Goal: Task Accomplishment & Management: Manage account settings

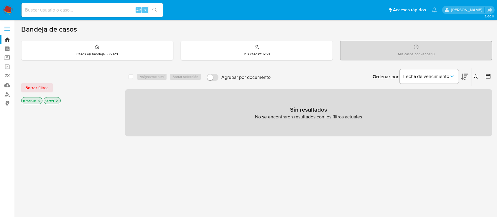
click at [12, 8] on img at bounding box center [8, 10] width 10 height 10
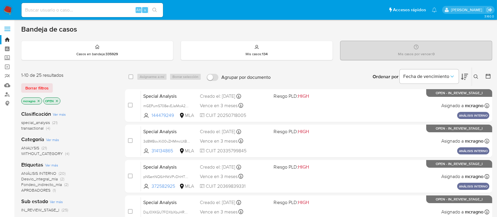
click at [59, 100] on p "OPEN" at bounding box center [52, 101] width 16 height 6
click at [58, 100] on icon "close-filter" at bounding box center [57, 101] width 4 height 4
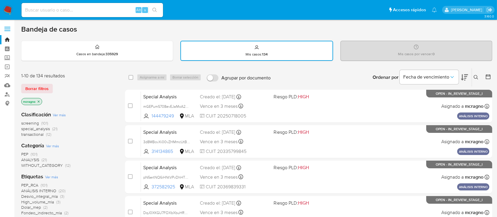
drag, startPoint x: 7, startPoint y: 9, endPoint x: 21, endPoint y: 9, distance: 13.8
click at [7, 9] on img at bounding box center [8, 10] width 10 height 10
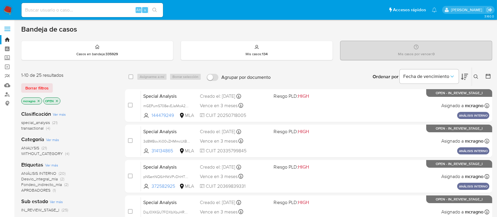
click at [59, 100] on icon "close-filter" at bounding box center [57, 101] width 4 height 4
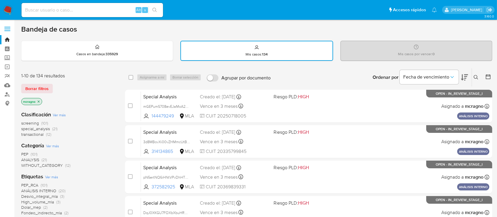
click at [476, 75] on icon at bounding box center [475, 77] width 5 height 5
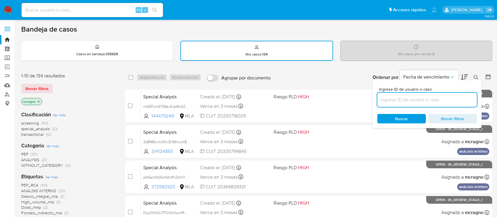
drag, startPoint x: 446, startPoint y: 98, endPoint x: 462, endPoint y: 91, distance: 17.4
click at [446, 98] on input at bounding box center [427, 100] width 100 height 8
type input "1903323759"
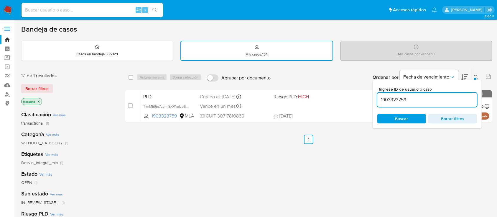
click at [474, 75] on icon at bounding box center [475, 77] width 5 height 5
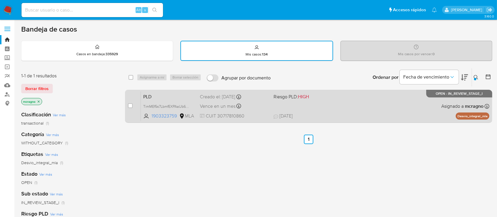
click at [351, 100] on div "PLD TimMEf5s7LbmfEXPAaUb687J 1903323759 MLA Riesgo PLD: HIGH Creado el: 12/08/2…" at bounding box center [315, 106] width 348 height 30
click at [130, 106] on input "checkbox" at bounding box center [130, 105] width 5 height 5
checkbox input "true"
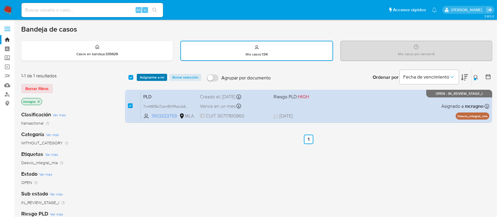
click at [160, 77] on span "Asignarme a mí" at bounding box center [152, 77] width 24 height 6
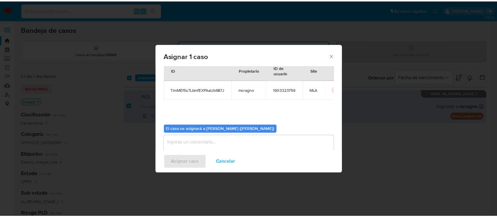
scroll to position [30, 0]
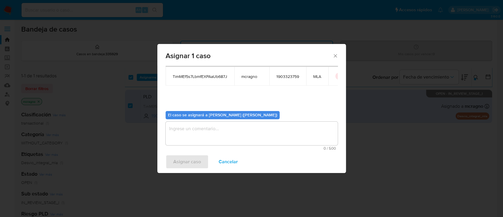
click at [193, 126] on textarea "assign-modal" at bounding box center [252, 133] width 172 height 24
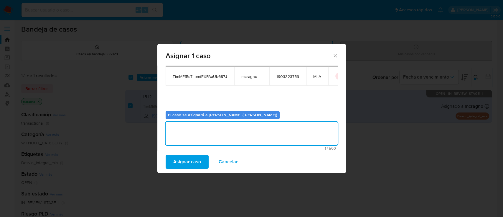
click at [188, 158] on span "Asignar caso" at bounding box center [187, 161] width 28 height 13
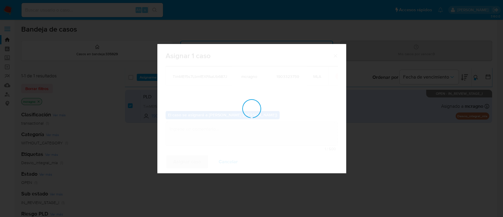
checkbox input "false"
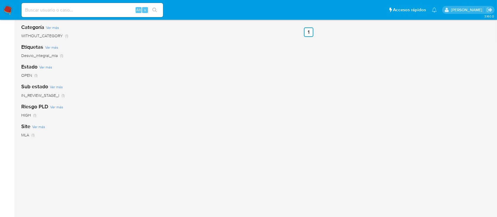
scroll to position [64, 0]
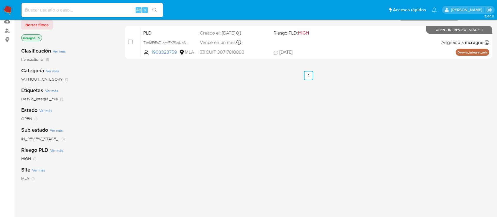
click at [8, 9] on img at bounding box center [8, 10] width 10 height 10
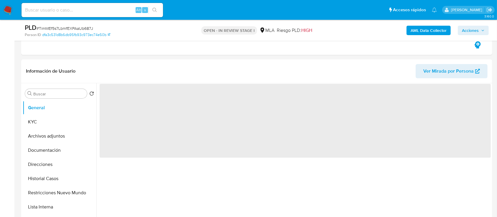
scroll to position [196, 0]
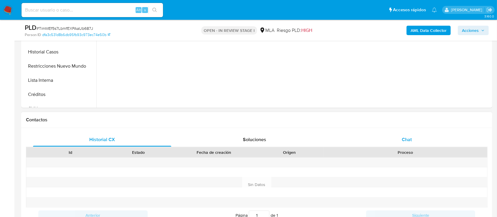
click at [417, 141] on div "Chat" at bounding box center [407, 139] width 138 height 14
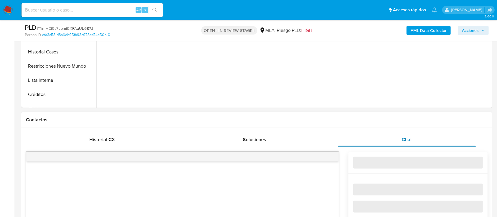
select select "10"
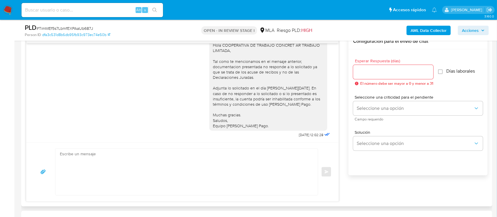
scroll to position [840, 0]
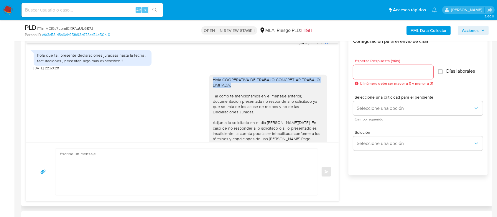
drag, startPoint x: 206, startPoint y: 81, endPoint x: 233, endPoint y: 90, distance: 28.5
click at [233, 90] on div "Hola COOPERATIVA DE TRABAJO CONCRET AR TRABAJO LIMITADA, Tal como te mencionamo…" at bounding box center [268, 120] width 118 height 90
copy div "Hola COOPERATIVA DE TRABAJO CONCRET AR TRABAJO LIMITADA,"
click at [204, 153] on textarea at bounding box center [185, 171] width 250 height 46
paste textarea "Hola COOPERATIVA DE TRABAJO CONCRET AR TRABAJO LIMITADA,"
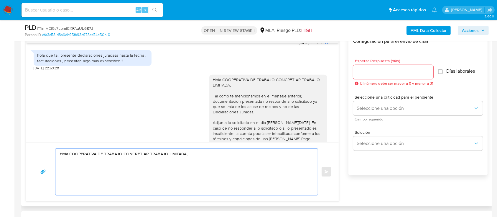
paste textarea "Te consultamos si tuviste oportunidad de leer el requerimiento de información y…"
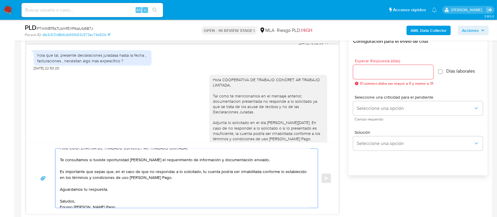
scroll to position [0, 0]
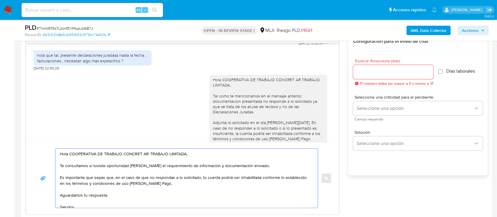
type textarea "Hola COOPERATIVA DE TRABAJO CONCRET AR TRABAJO LIMITADA, Te consultamos si tuvi…"
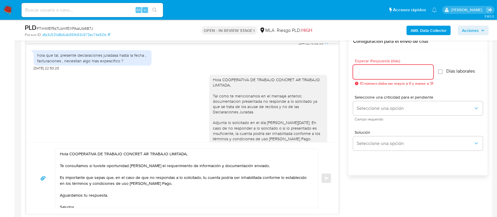
click at [379, 72] on input "Esperar Respuesta (días)" at bounding box center [393, 72] width 80 height 8
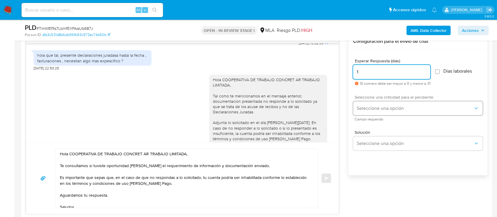
type input "1"
click at [372, 107] on span "Seleccione una opción" at bounding box center [414, 108] width 117 height 6
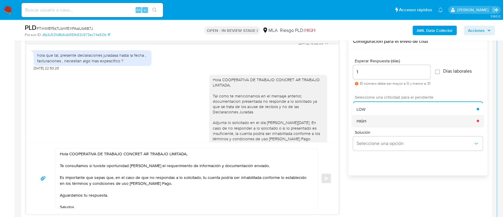
click at [367, 117] on div "HIGH" at bounding box center [416, 121] width 120 height 12
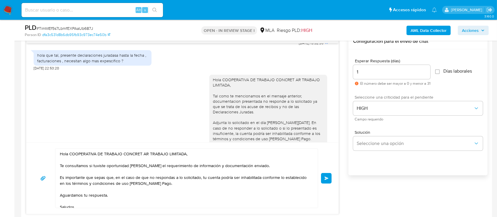
click at [325, 179] on span "Enviar" at bounding box center [326, 178] width 4 height 4
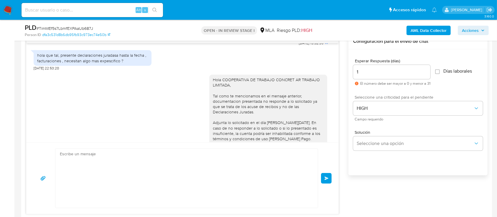
scroll to position [976, 0]
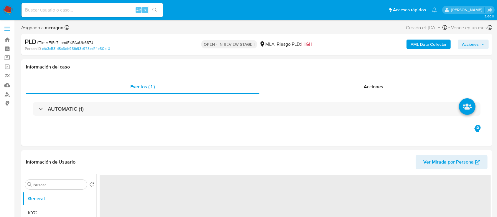
select select "10"
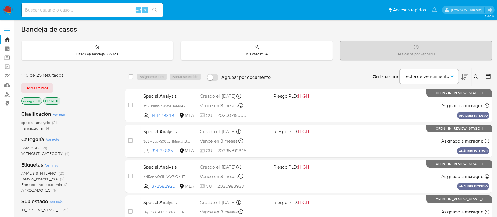
click at [58, 100] on icon "close-filter" at bounding box center [57, 101] width 2 height 2
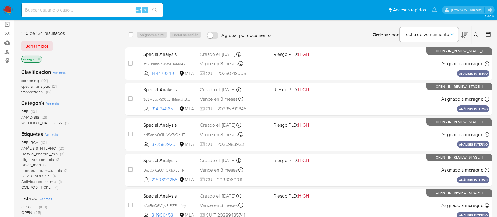
scroll to position [39, 0]
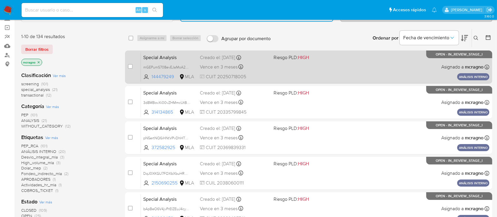
click at [371, 66] on div "Special Analysis mGEPumS708evEJaMoA2MJlzv 144479249 MLA Riesgo PLD: HIGH Creado…" at bounding box center [315, 67] width 348 height 30
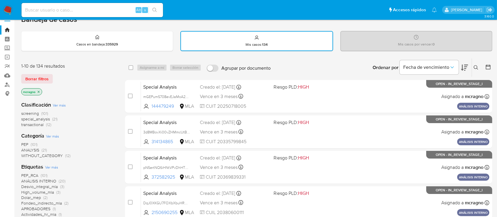
scroll to position [0, 0]
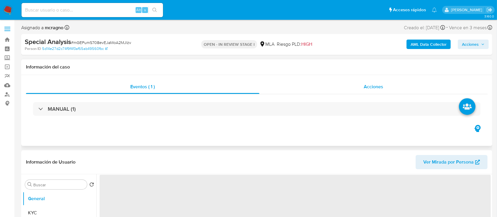
select select "10"
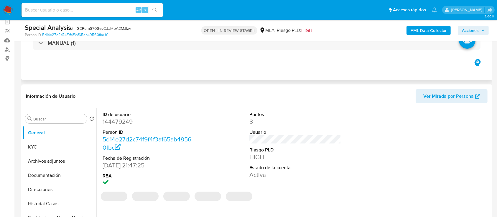
scroll to position [78, 0]
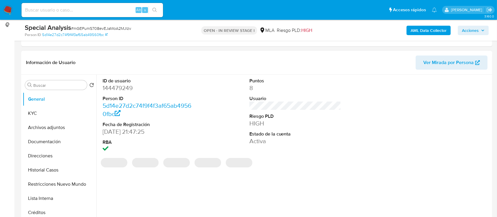
drag, startPoint x: 55, startPoint y: 122, endPoint x: 103, endPoint y: 117, distance: 48.6
click at [55, 122] on button "Archivos adjuntos" at bounding box center [60, 127] width 74 height 14
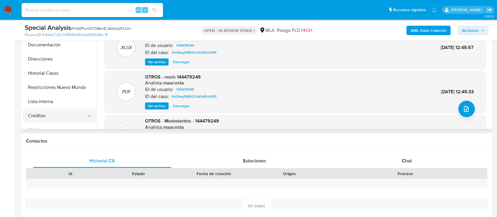
scroll to position [157, 0]
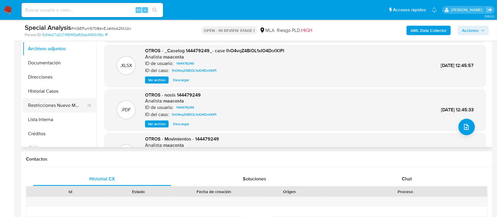
click at [58, 103] on button "Restricciones Nuevo Mundo" at bounding box center [57, 105] width 69 height 14
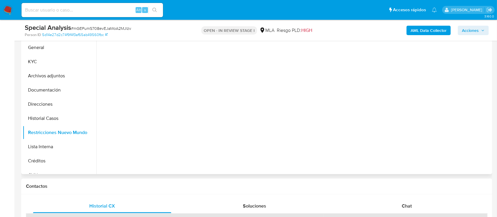
scroll to position [118, 0]
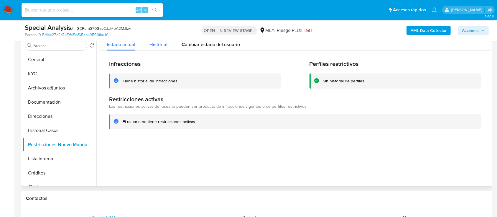
click at [153, 49] on div "Historial" at bounding box center [158, 43] width 18 height 16
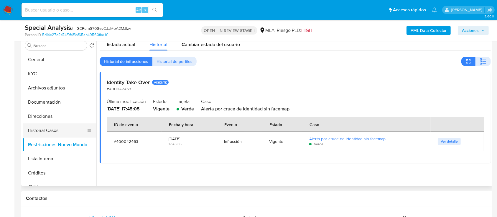
click at [58, 131] on button "Historial Casos" at bounding box center [57, 130] width 69 height 14
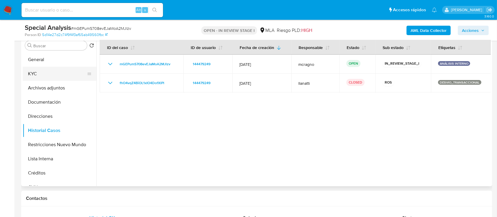
click at [68, 74] on button "KYC" at bounding box center [57, 74] width 69 height 14
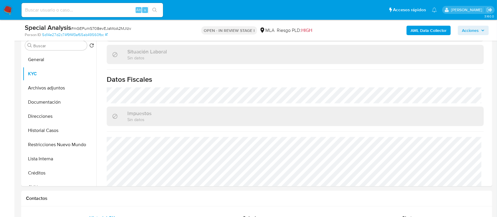
scroll to position [325, 0]
